Goal: Information Seeking & Learning: Understand process/instructions

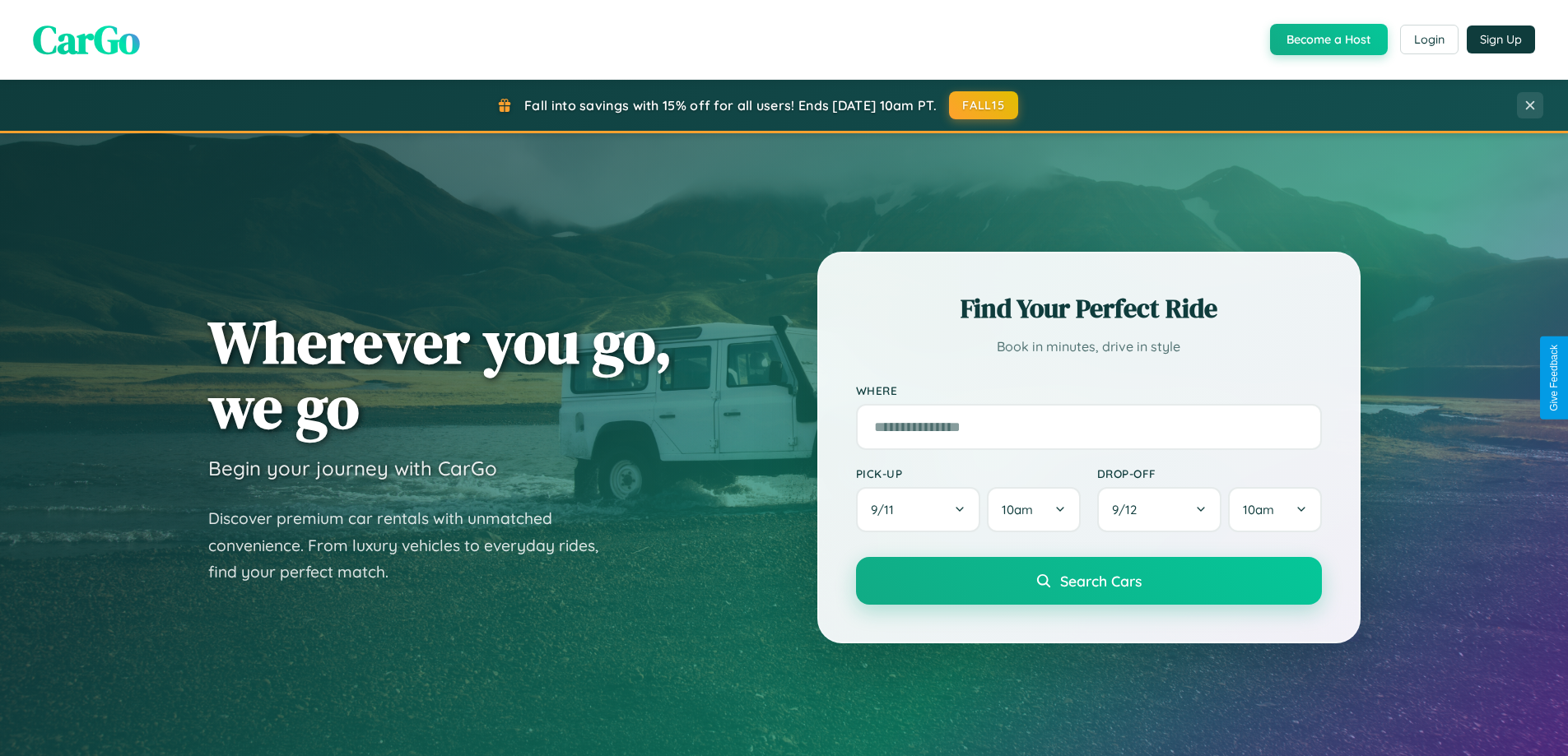
scroll to position [1132, 0]
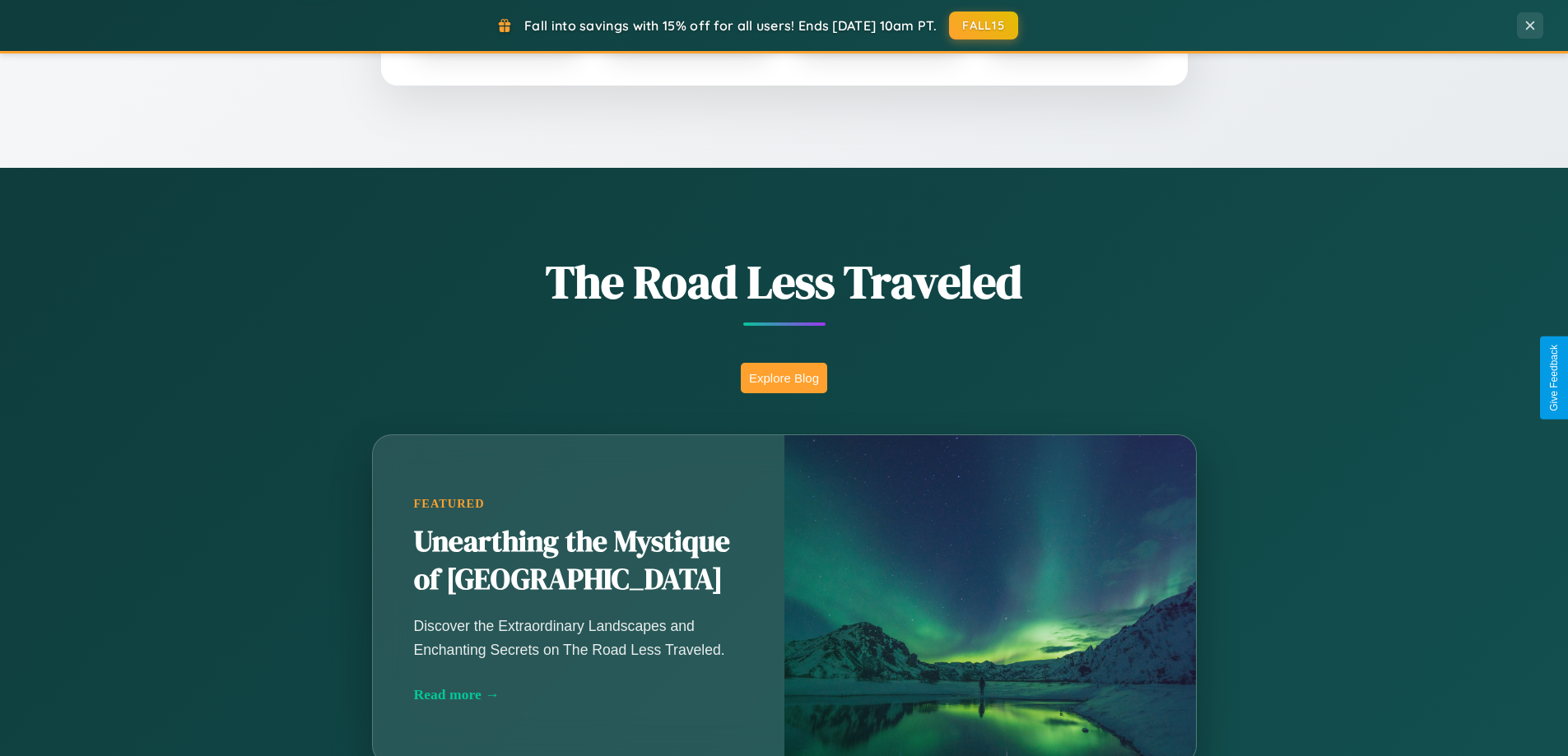
click at [784, 378] on button "Explore Blog" at bounding box center [784, 378] width 87 height 31
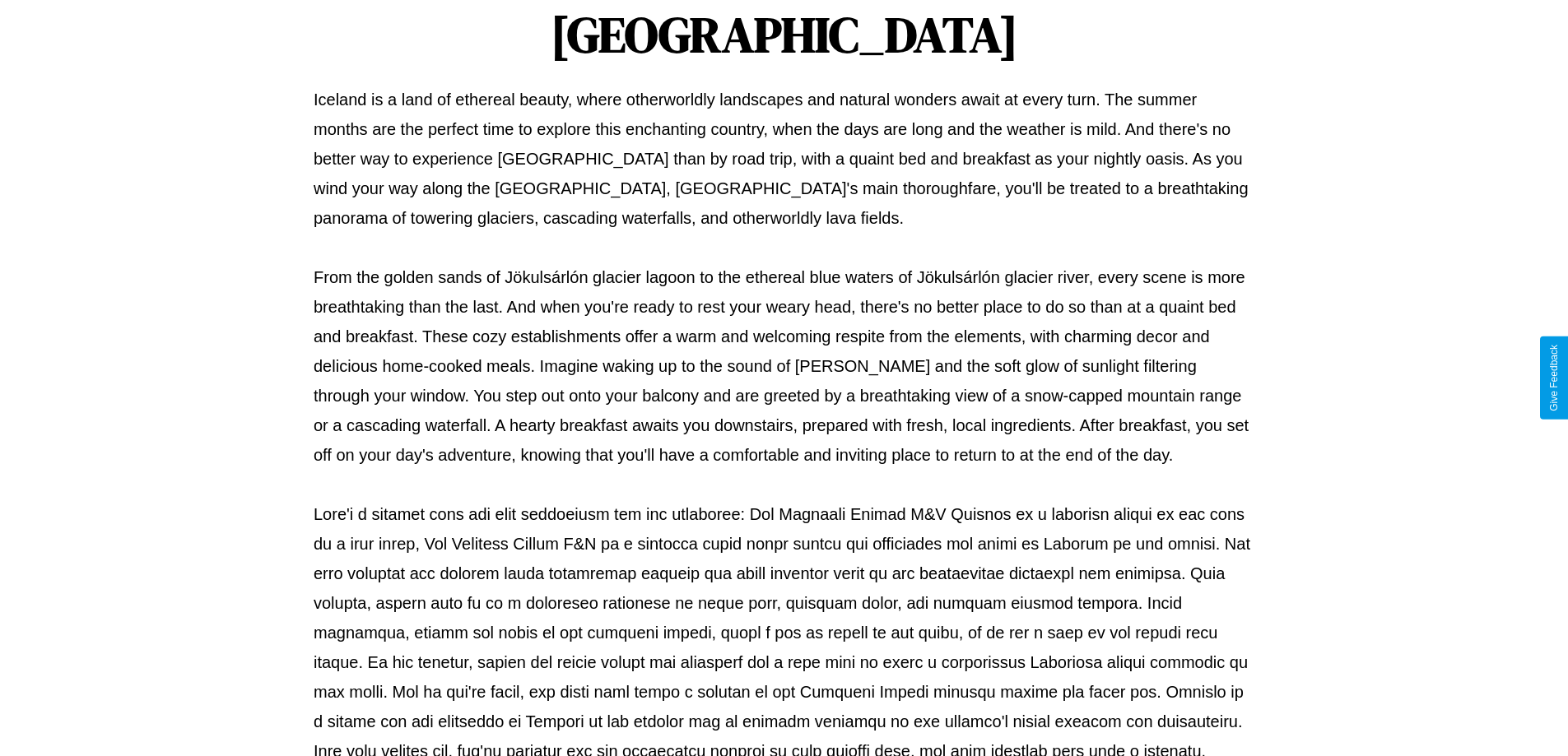
scroll to position [532, 0]
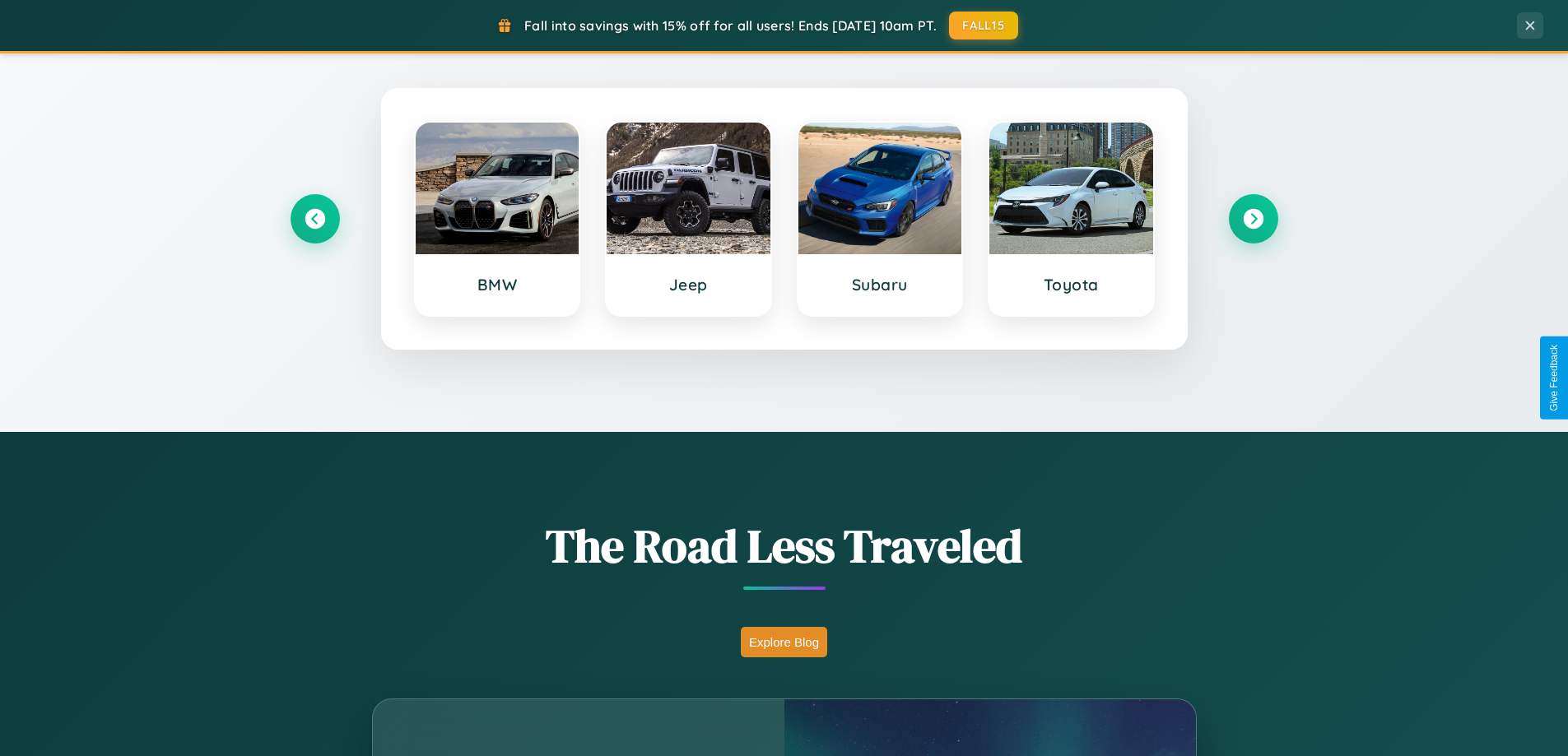
scroll to position [709, 0]
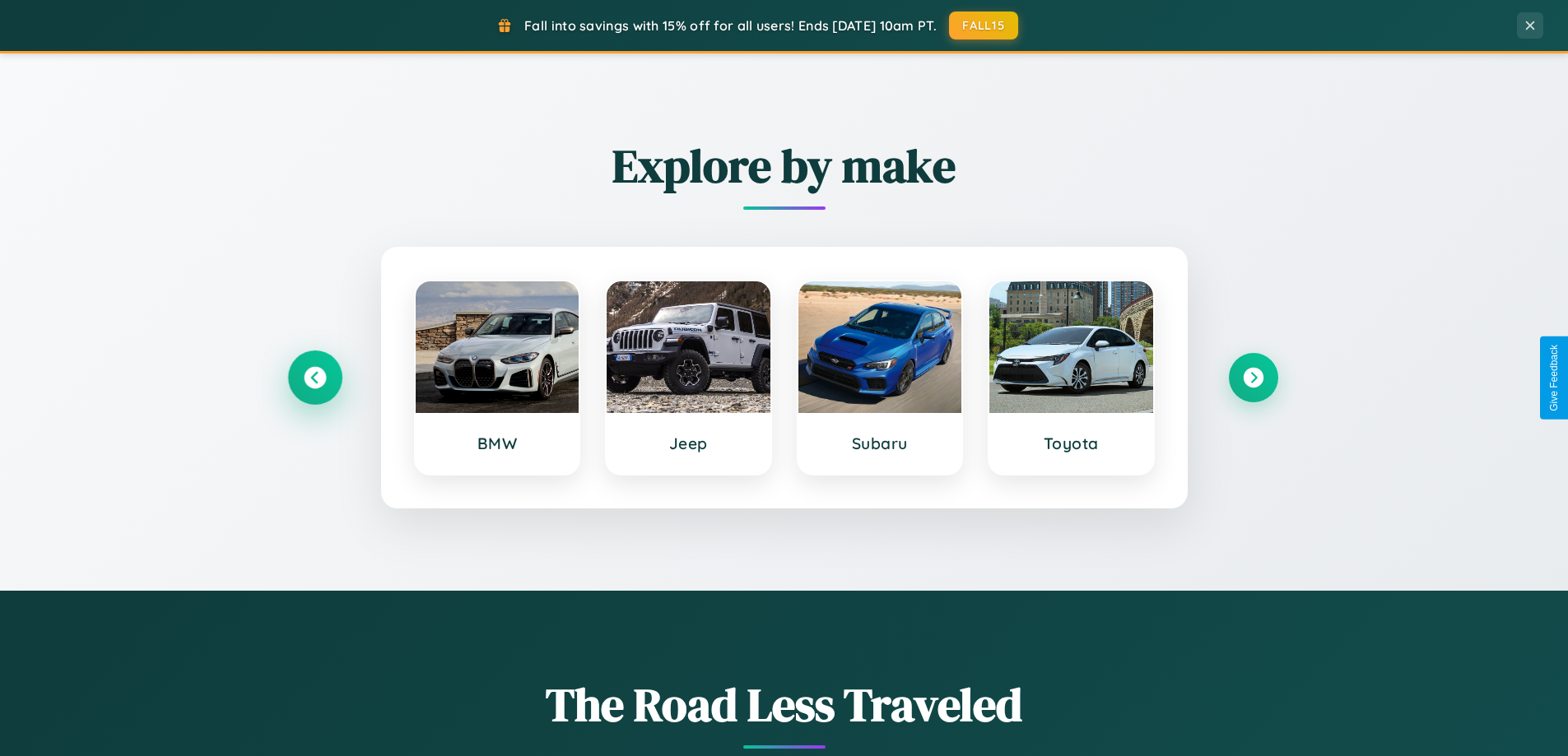
click at [314, 378] on icon at bounding box center [315, 378] width 22 height 22
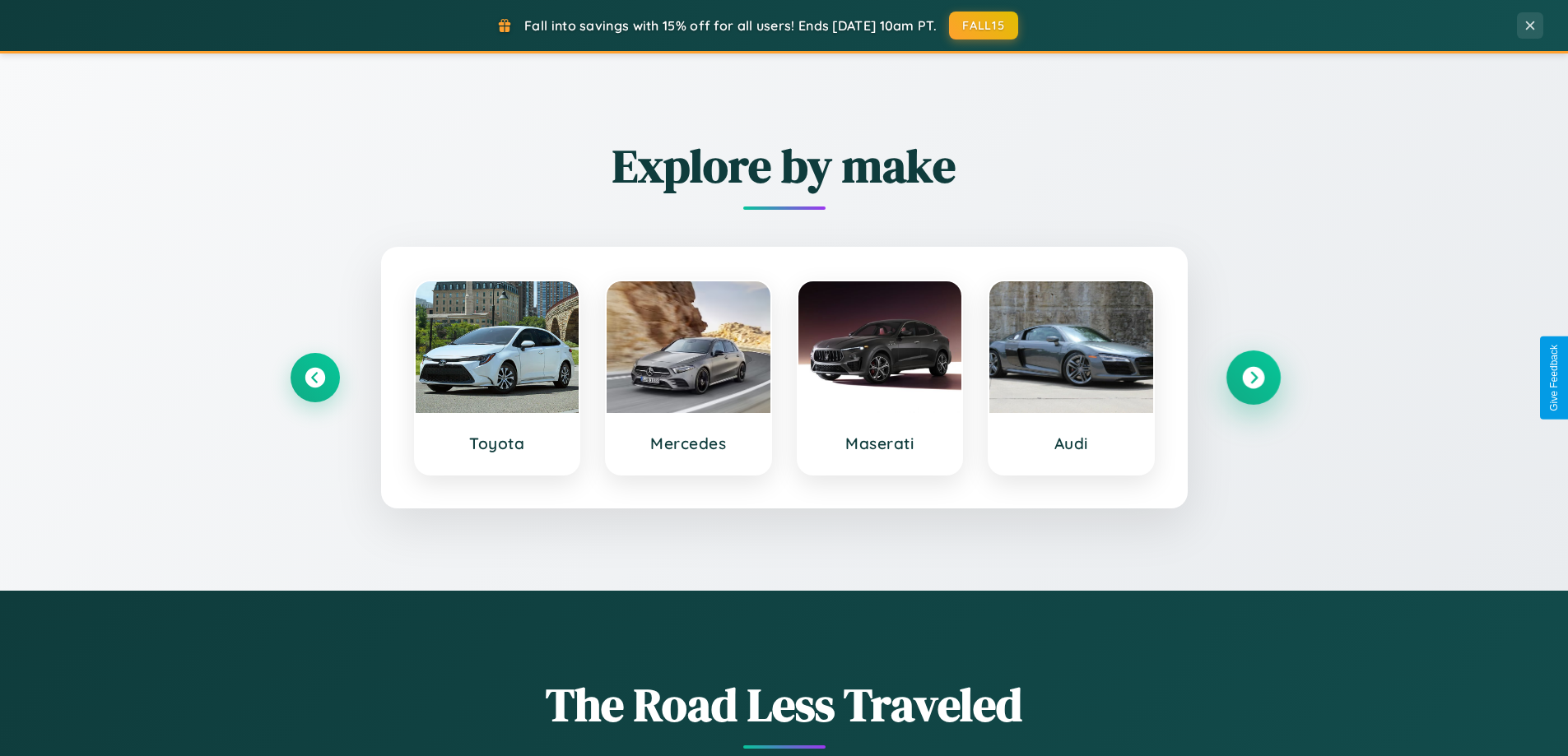
click at [1252, 378] on icon at bounding box center [1253, 378] width 22 height 22
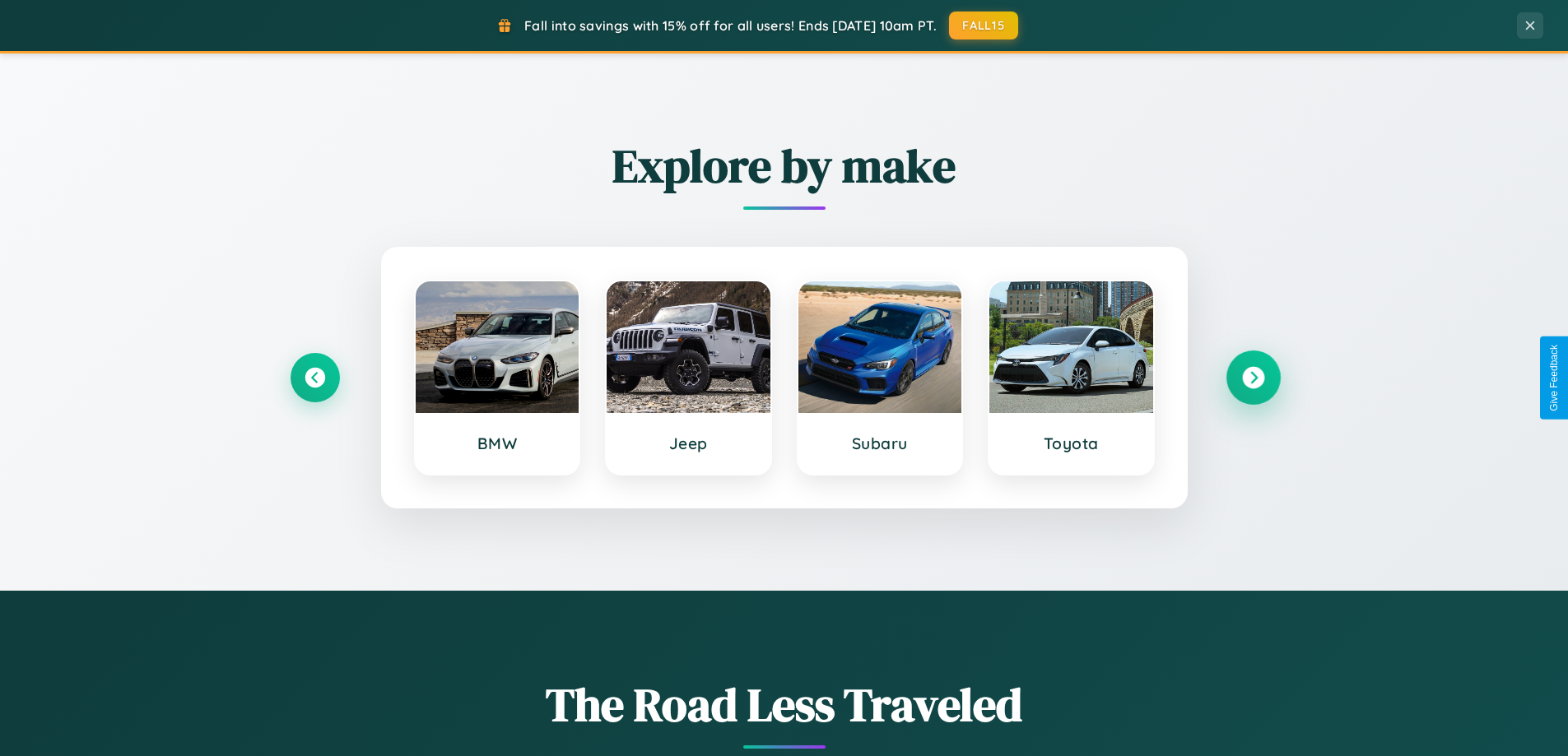
click at [1252, 378] on icon at bounding box center [1253, 378] width 22 height 22
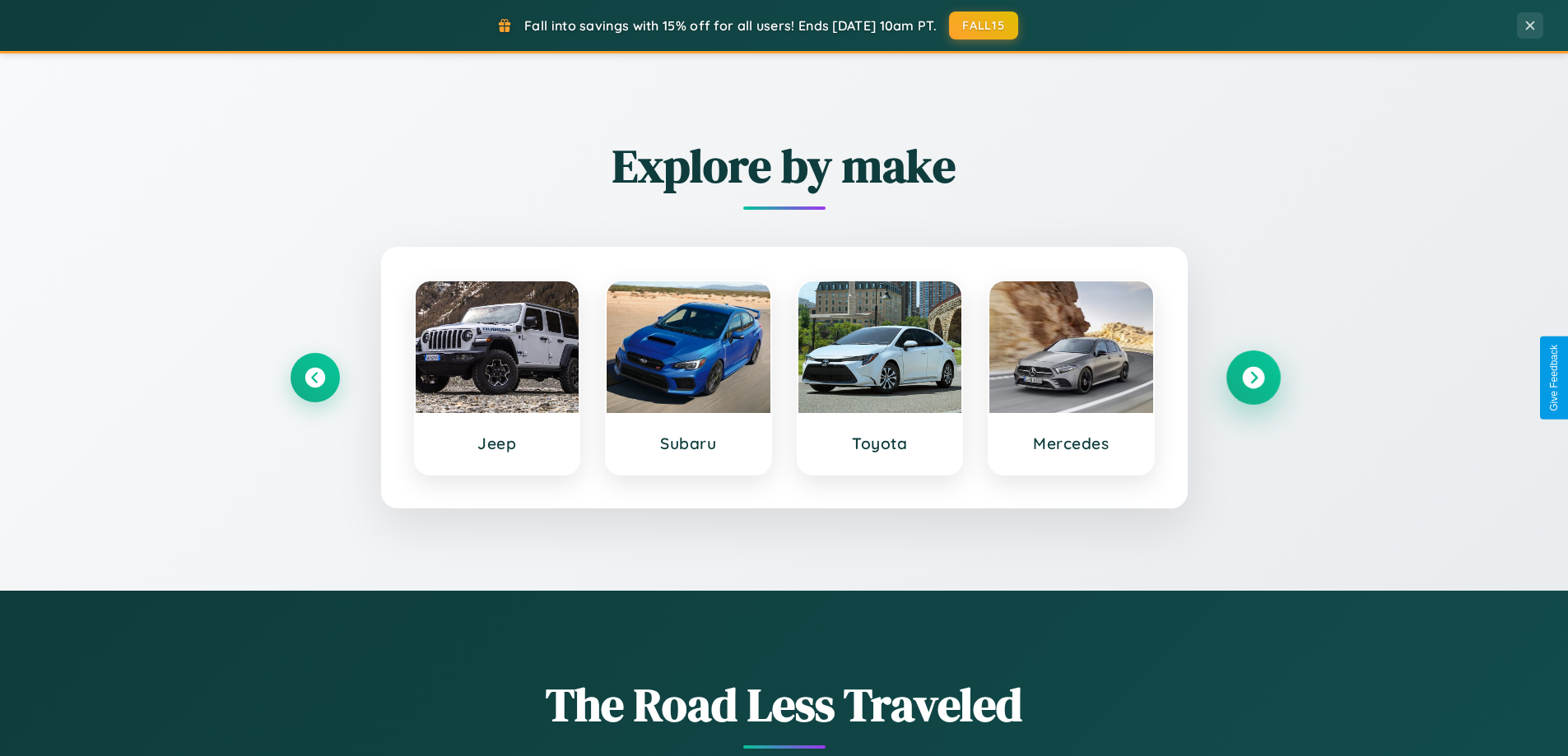
scroll to position [3165, 0]
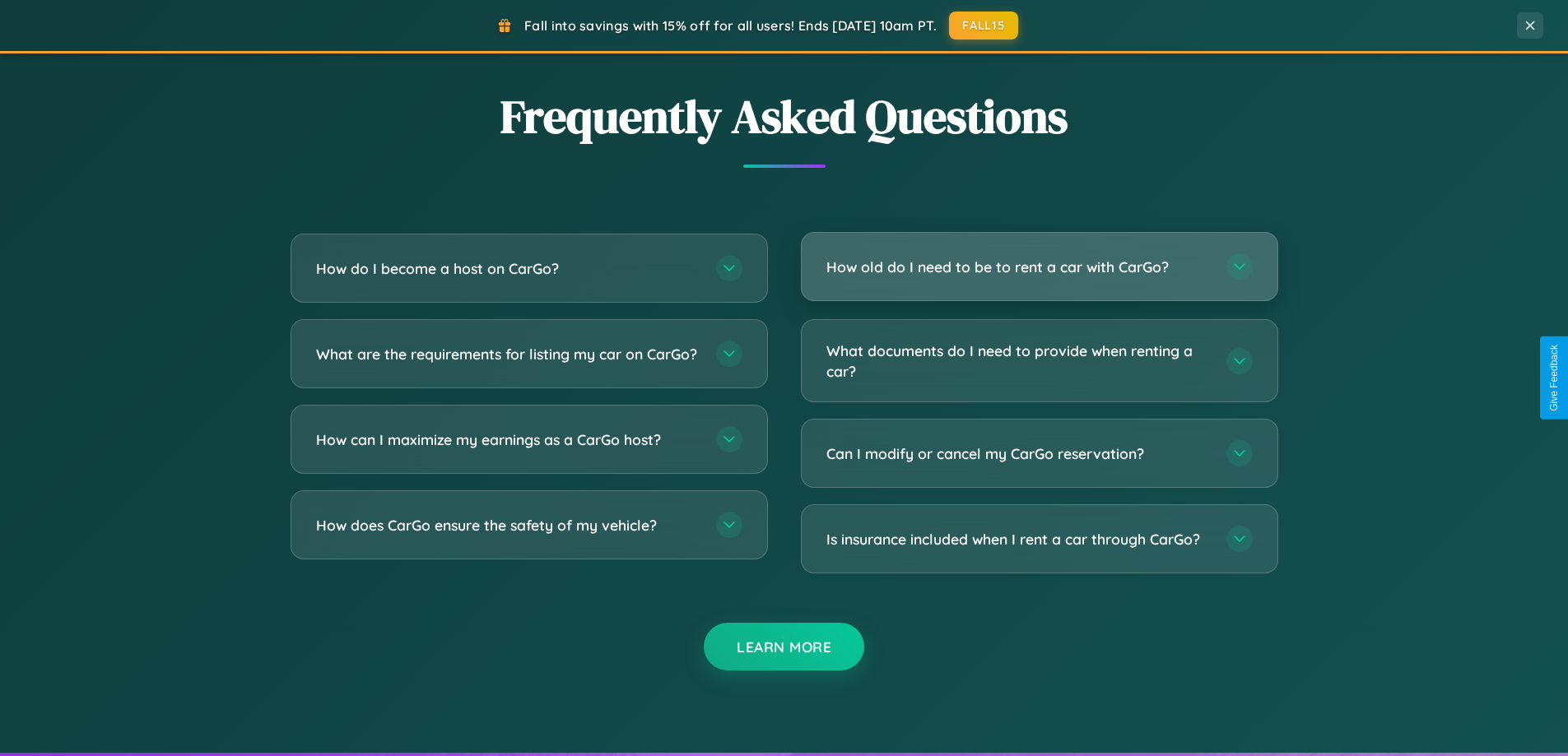
click at [1038, 266] on h3 "How old do I need to be to rent a car with CarGo?" at bounding box center [1018, 266] width 384 height 20
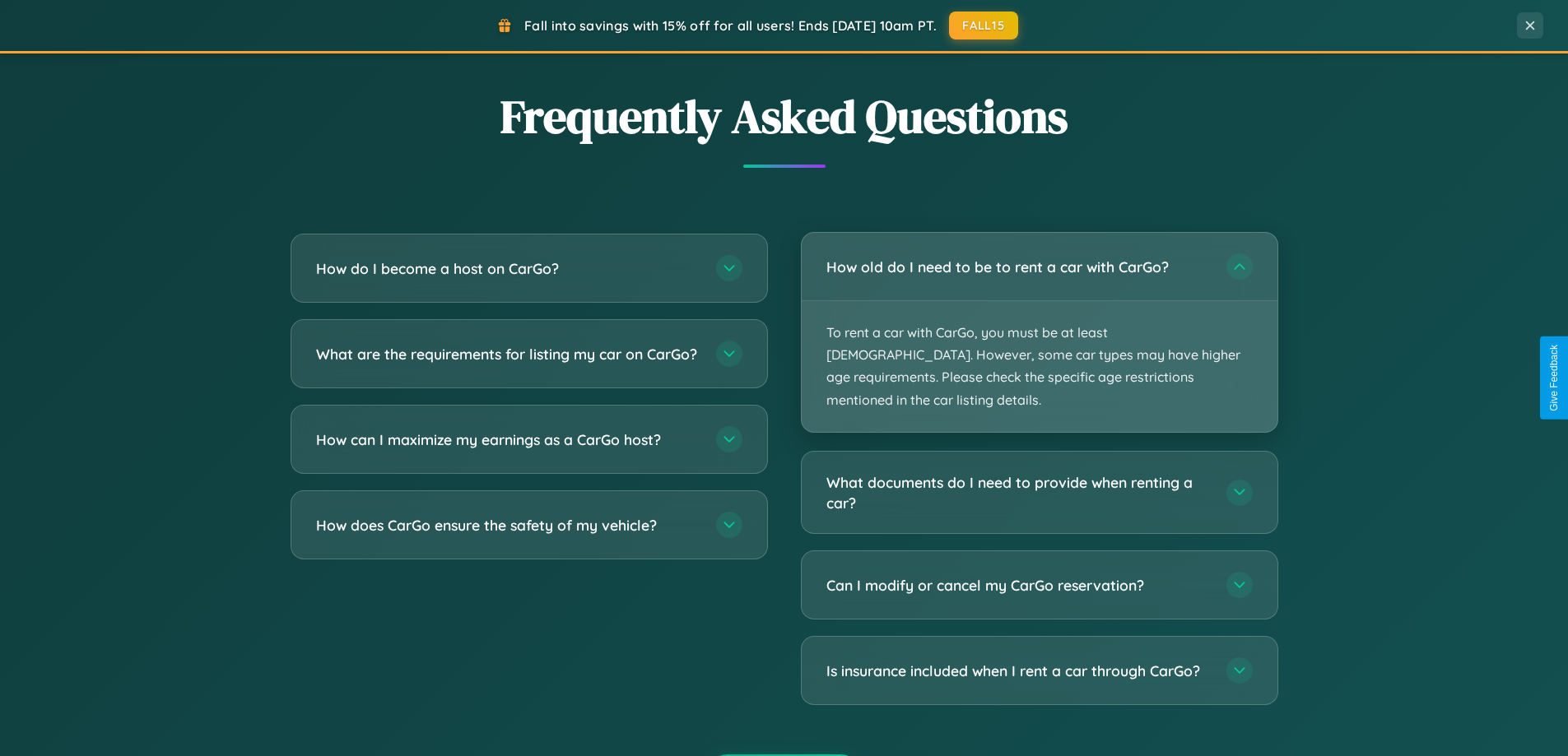
click at [1038, 321] on p "To rent a car with CarGo, you must be at least [DEMOGRAPHIC_DATA]. However, som…" at bounding box center [1039, 367] width 475 height 131
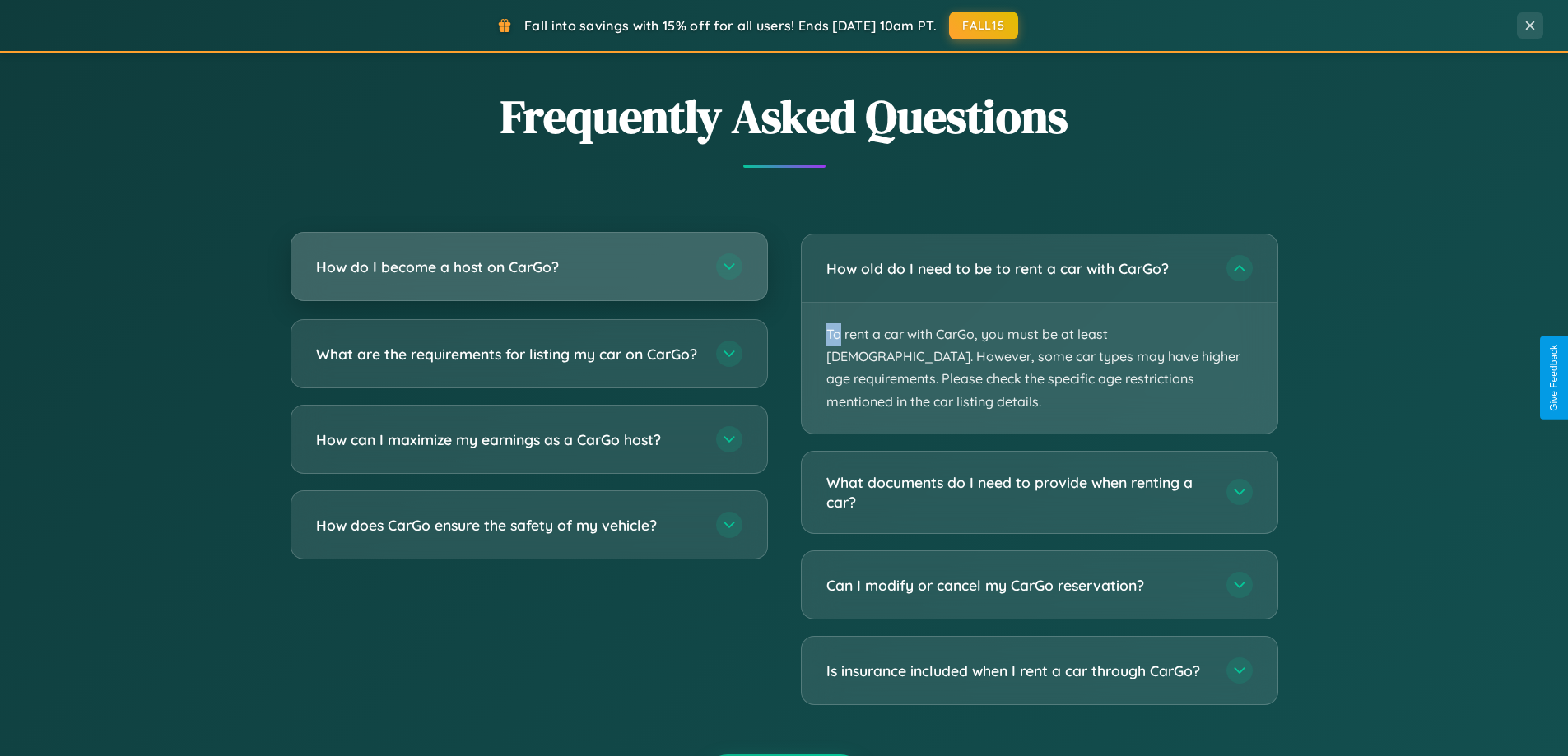
click at [528, 266] on h3 "How do I become a host on CarGo?" at bounding box center [508, 266] width 384 height 20
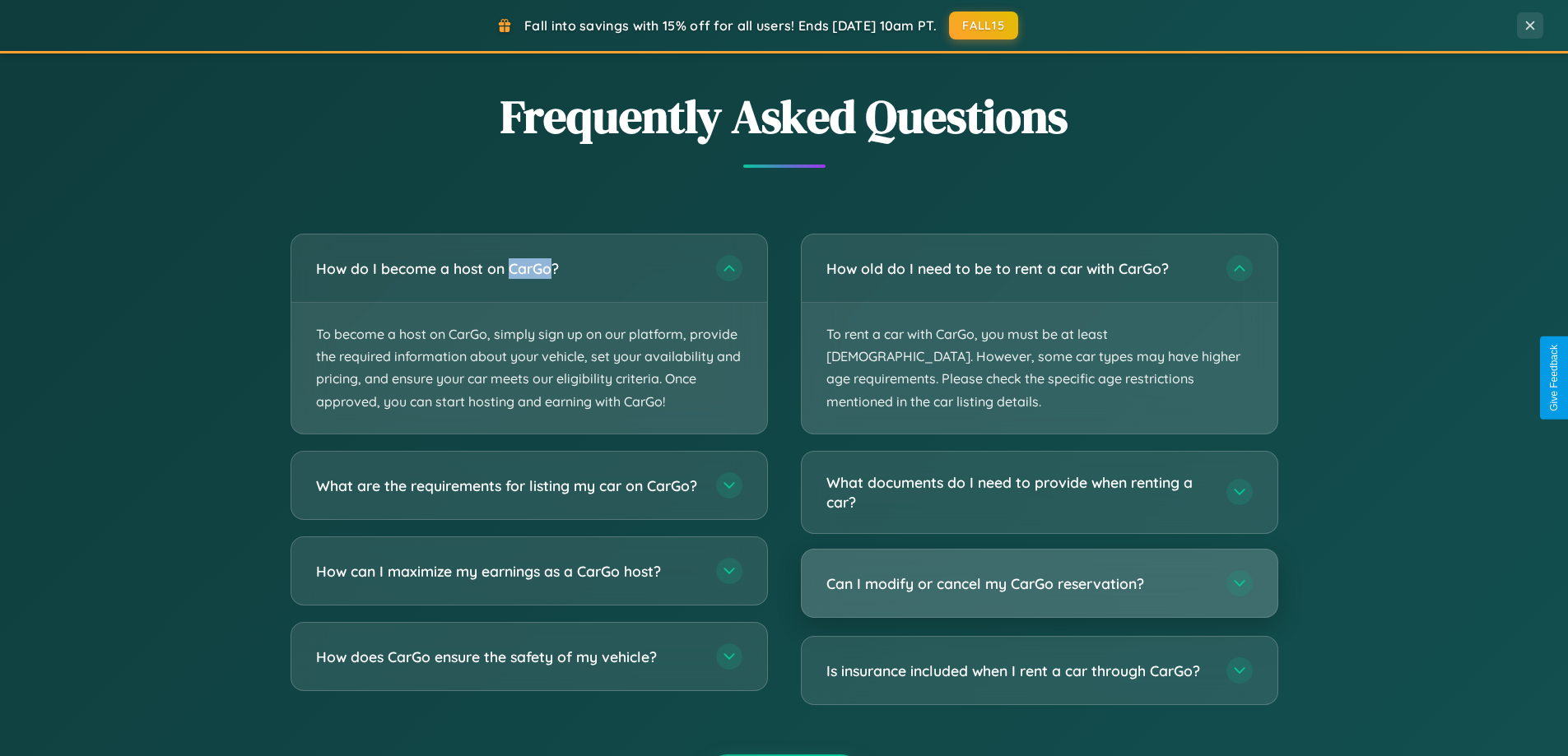
click at [1038, 574] on h3 "Can I modify or cancel my CarGo reservation?" at bounding box center [1018, 584] width 384 height 20
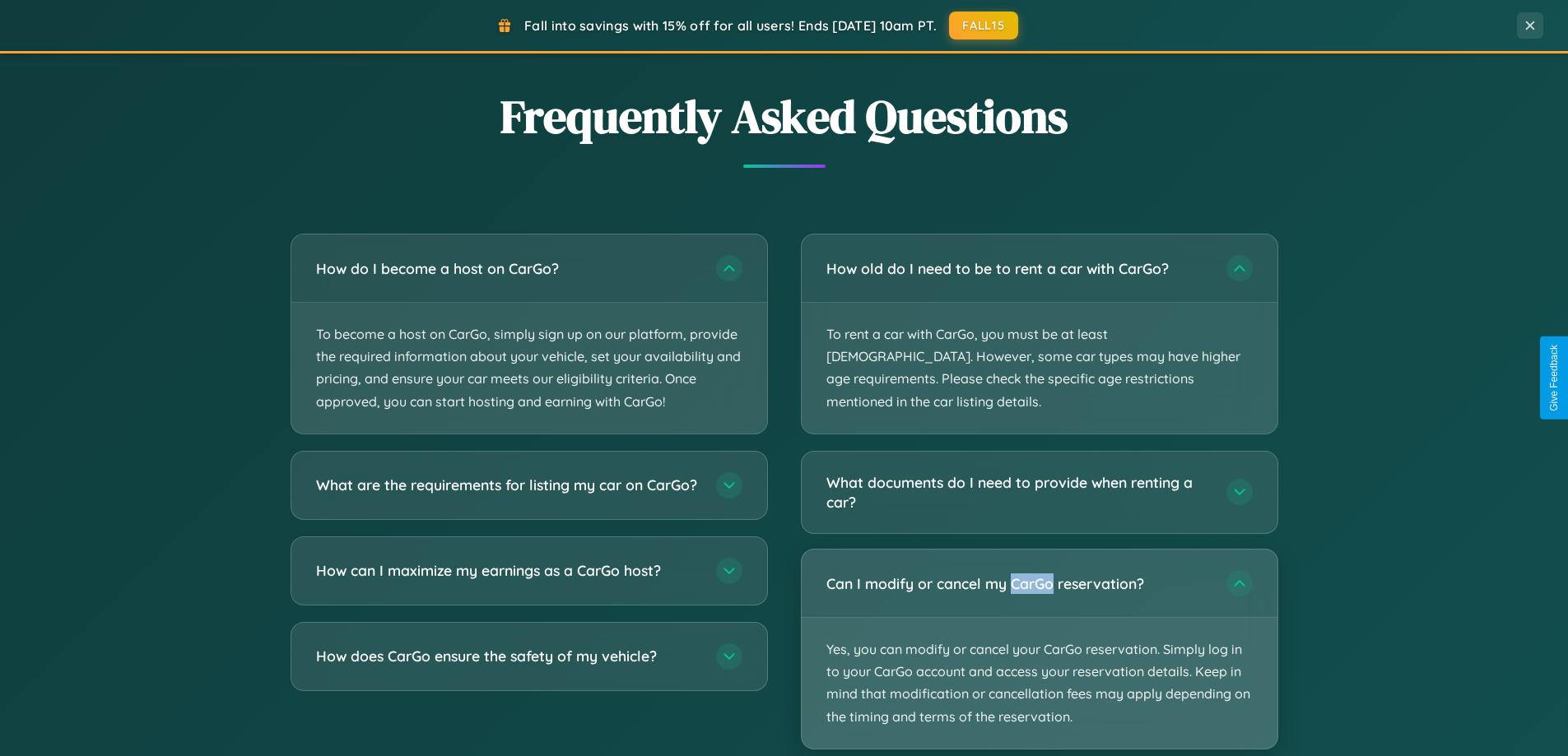
click at [1038, 626] on p "Yes, you can modify or cancel your CarGo reservation. Simply log in to your Car…" at bounding box center [1039, 683] width 475 height 131
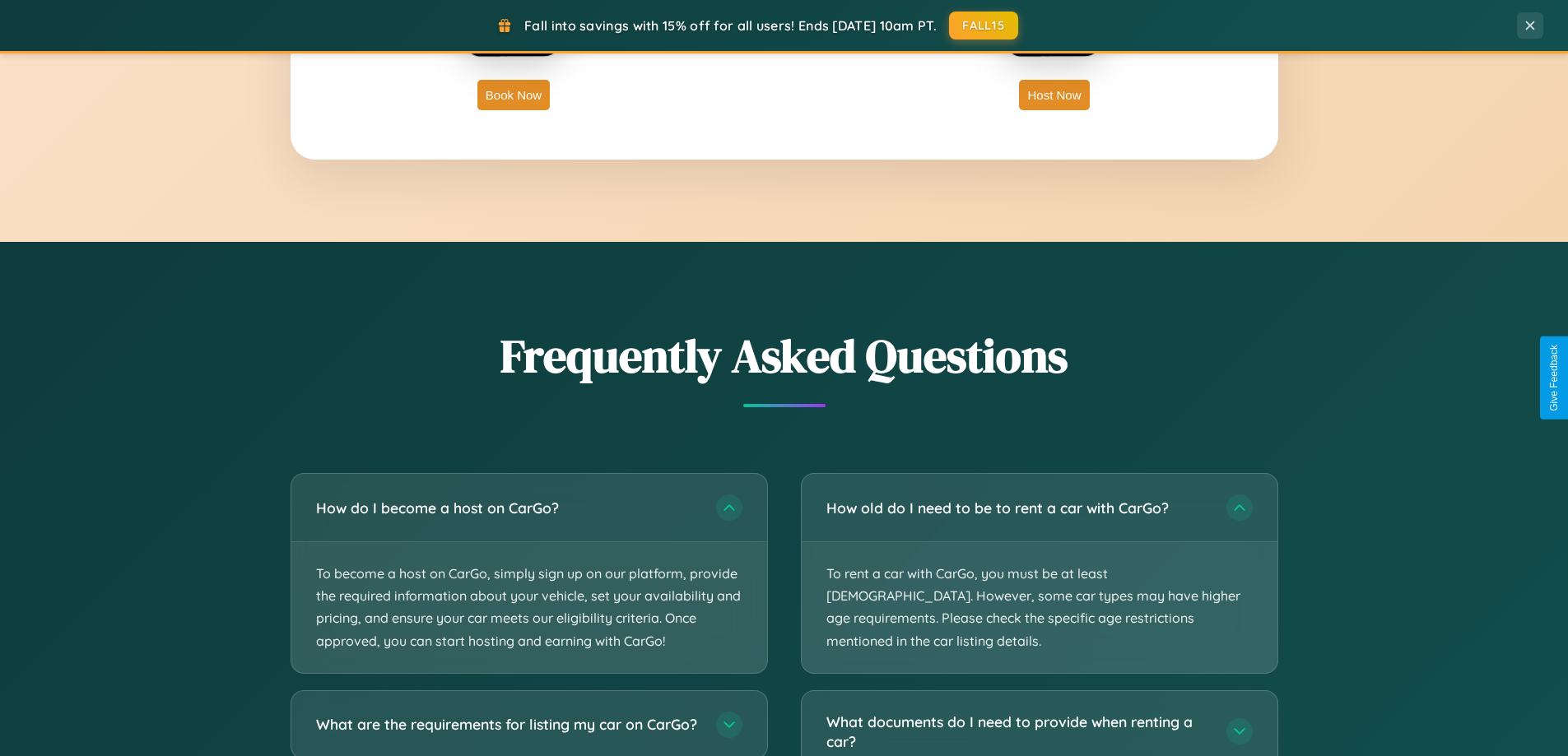
scroll to position [2643, 0]
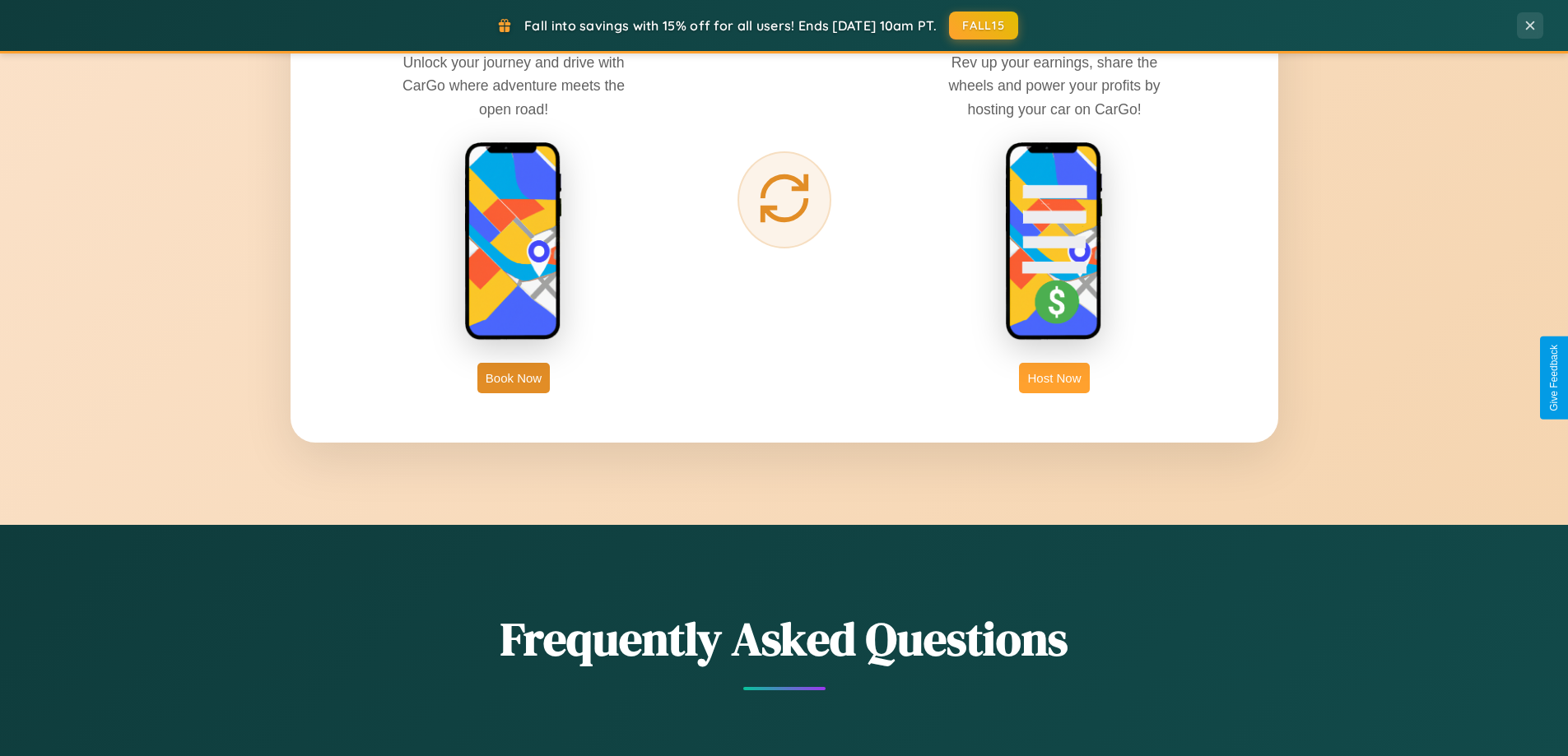
click at [1054, 378] on button "Host Now" at bounding box center [1054, 378] width 70 height 31
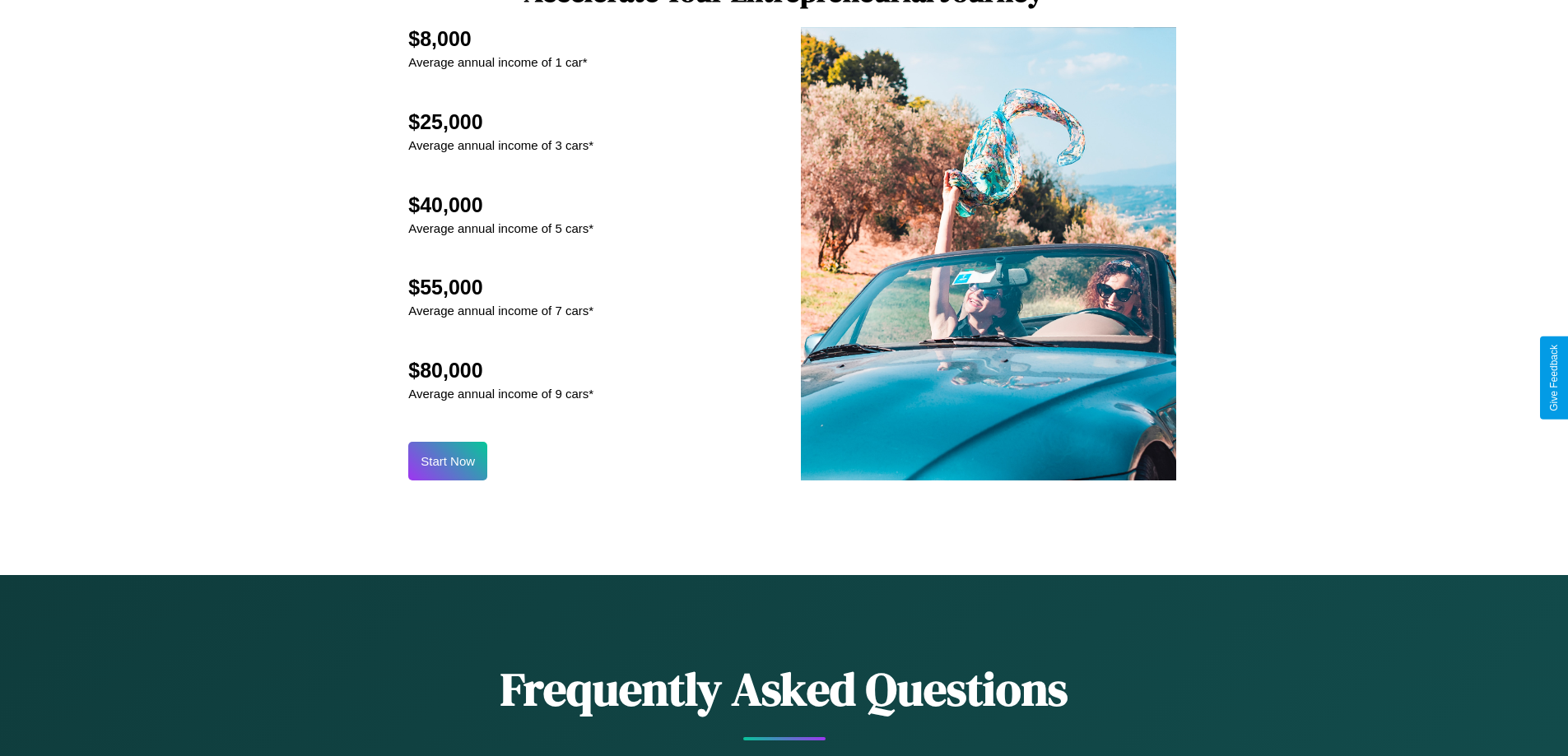
scroll to position [2223, 0]
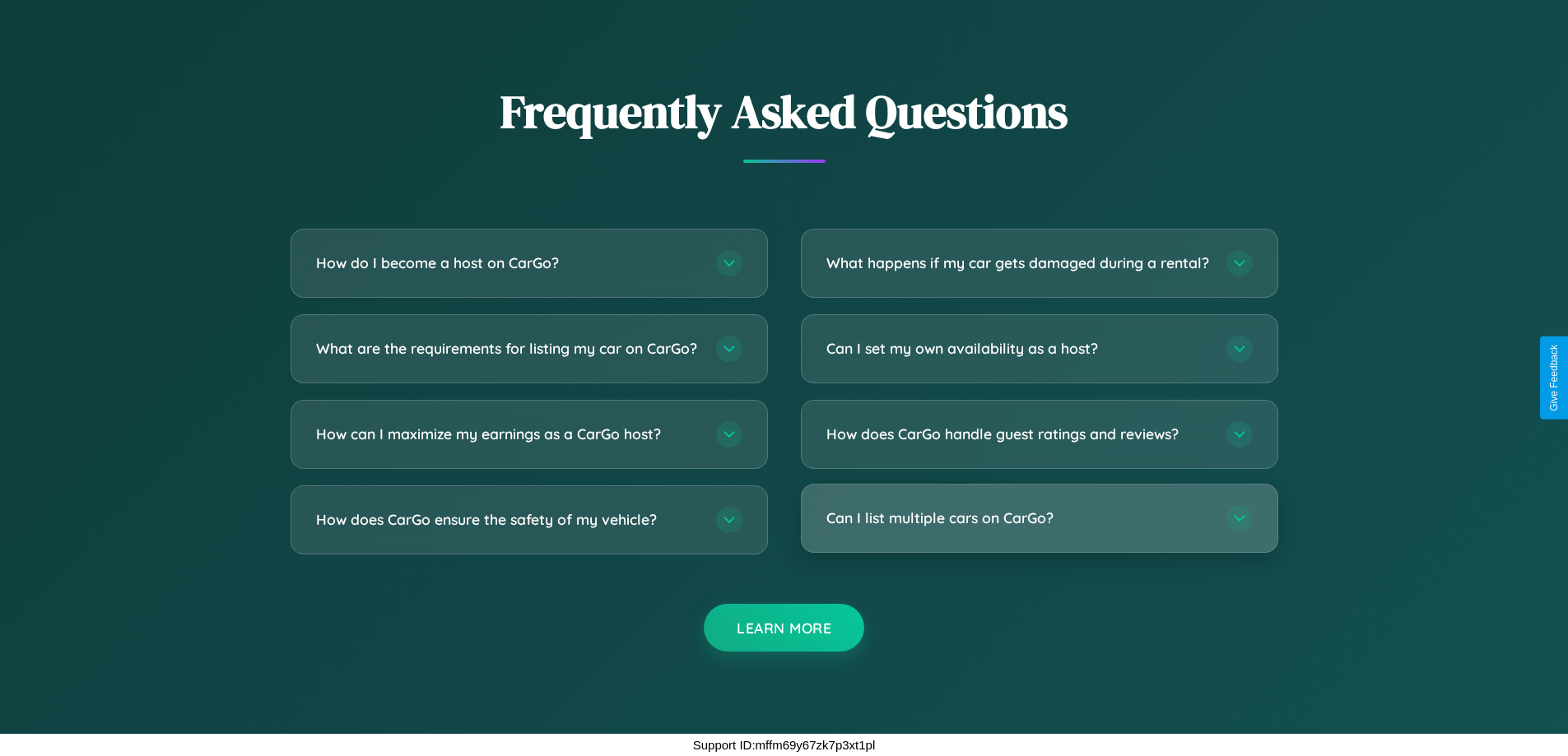
click at [1038, 518] on h3 "Can I list multiple cars on CarGo?" at bounding box center [1018, 518] width 384 height 20
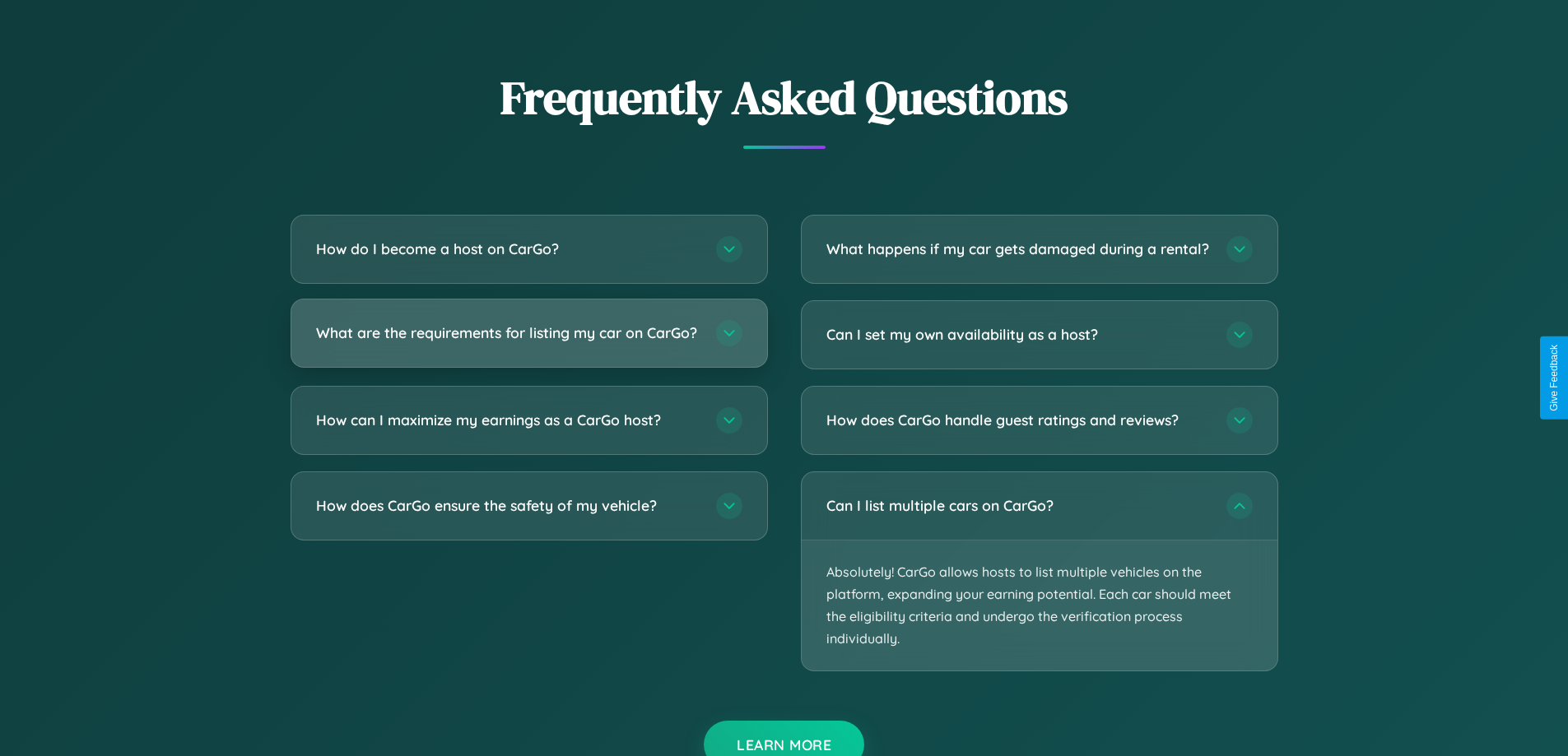
click at [528, 339] on h3 "What are the requirements for listing my car on CarGo?" at bounding box center [508, 333] width 384 height 20
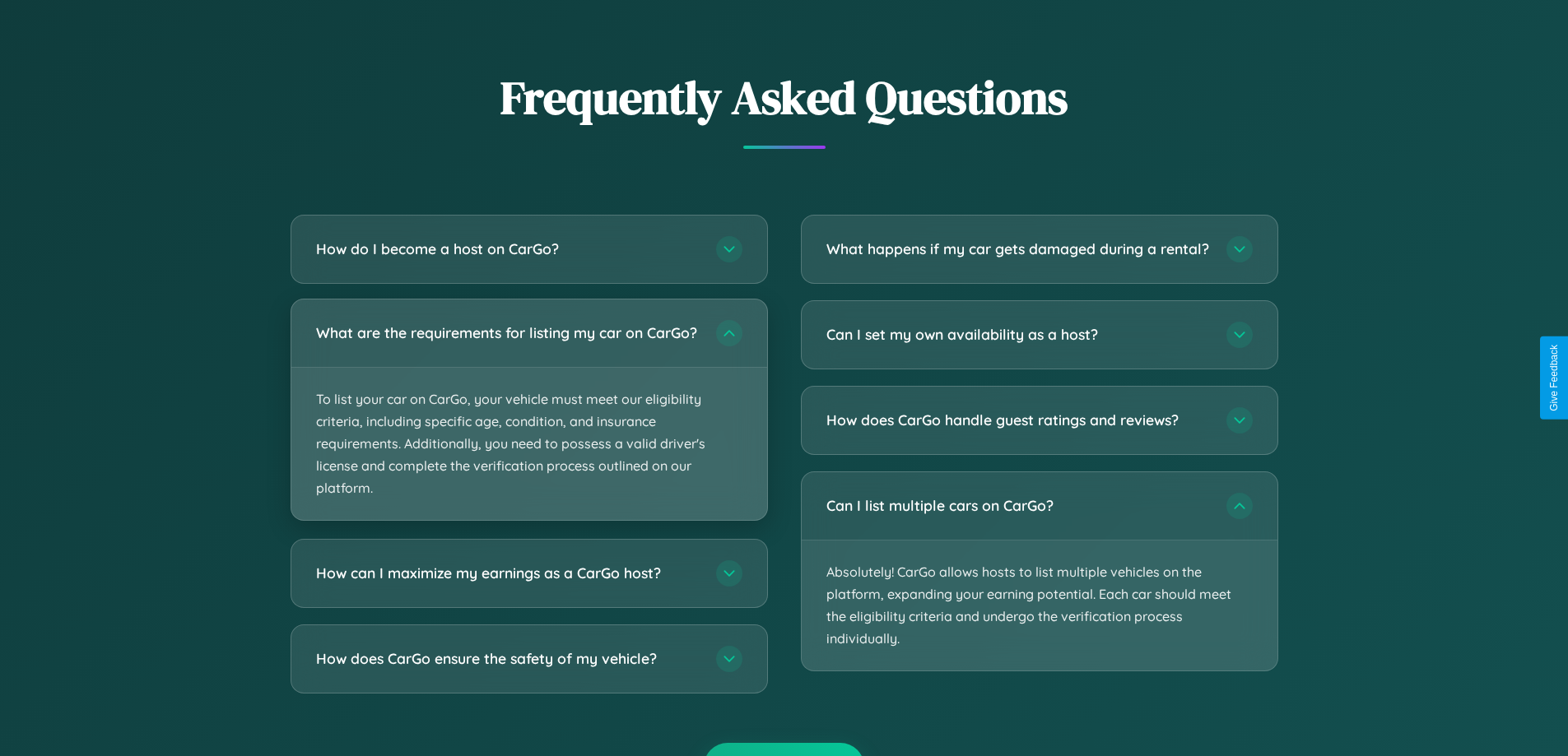
click at [528, 416] on p "To list your car on CarGo, your vehicle must meet our eligibility criteria, inc…" at bounding box center [529, 444] width 475 height 153
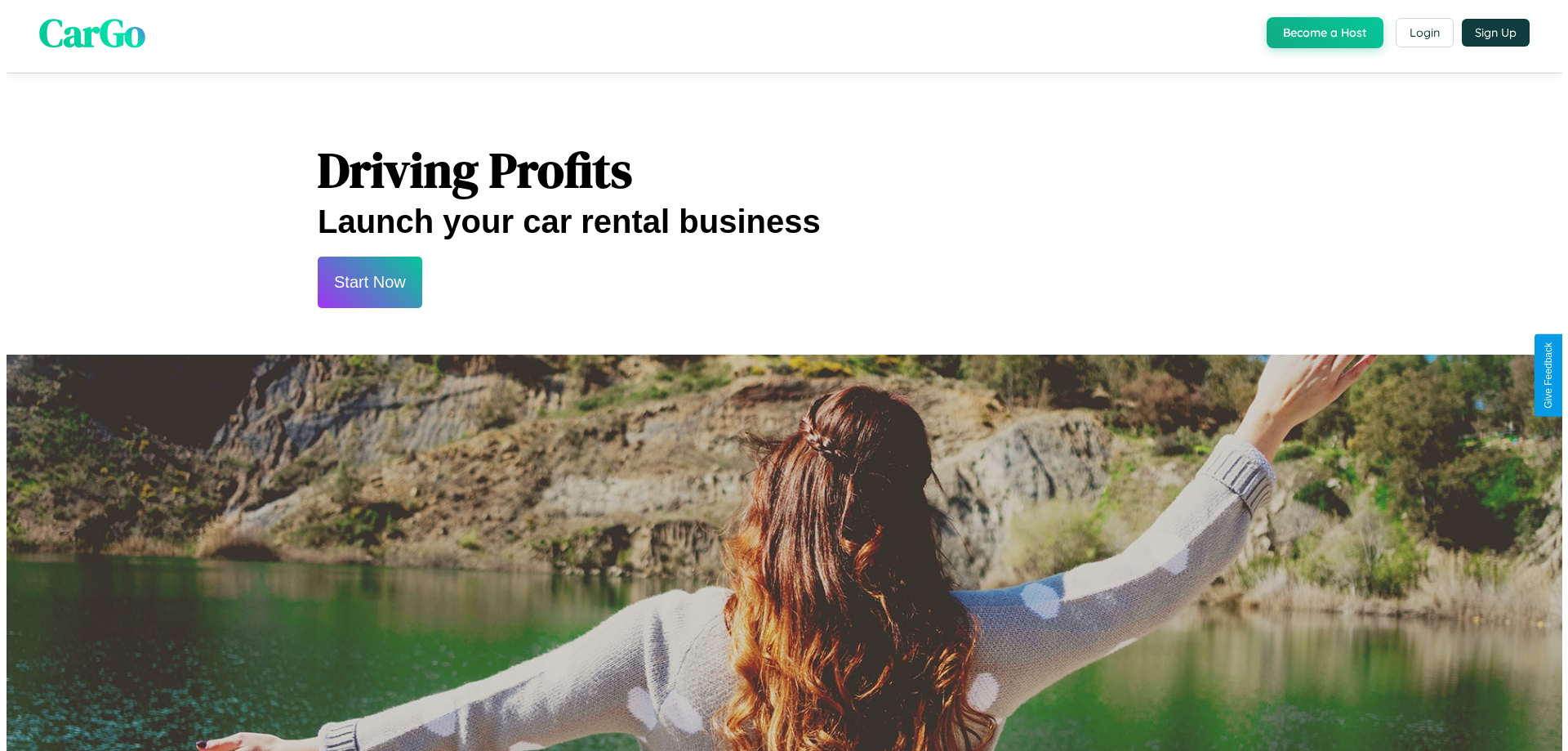
scroll to position [0, 0]
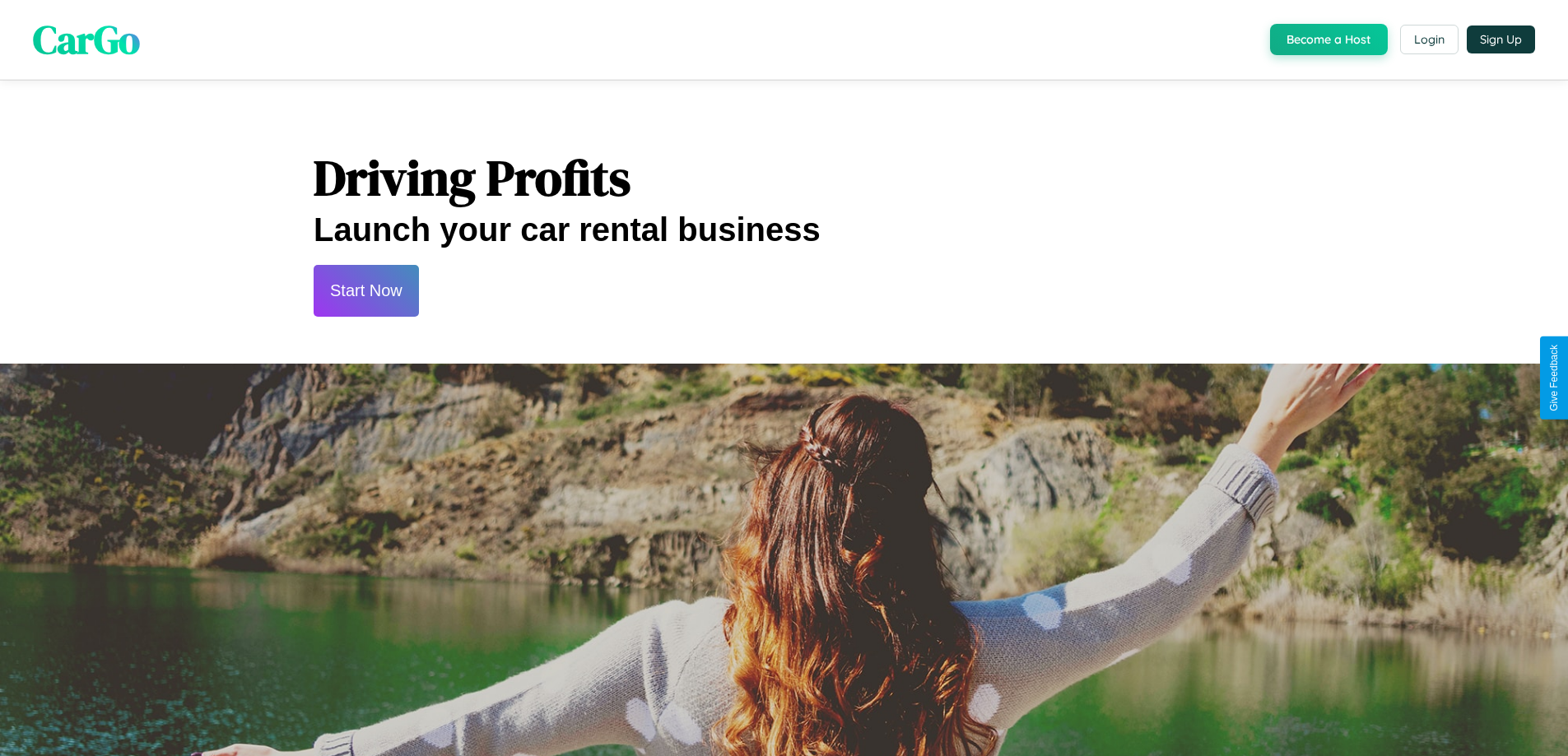
click at [365, 290] on button "Start Now" at bounding box center [366, 290] width 105 height 52
